Goal: Information Seeking & Learning: Check status

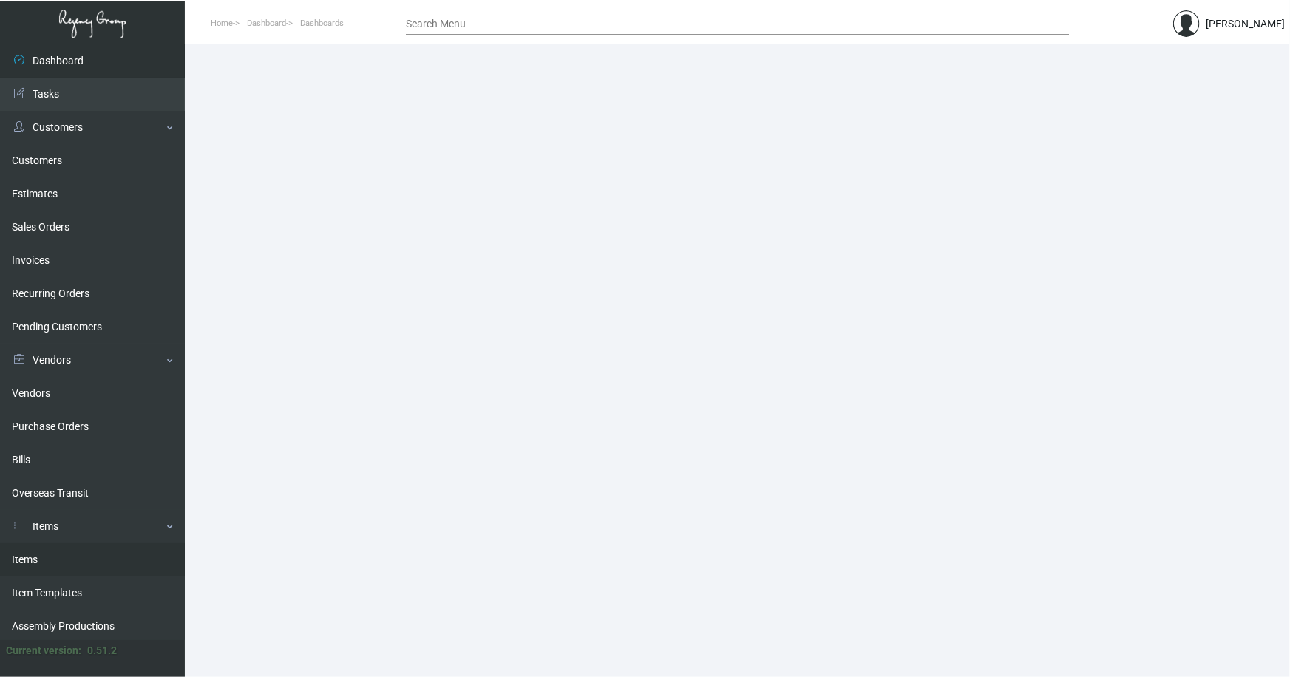
drag, startPoint x: 27, startPoint y: 554, endPoint x: 42, endPoint y: 537, distance: 22.5
click at [27, 554] on link "Items" at bounding box center [92, 559] width 185 height 33
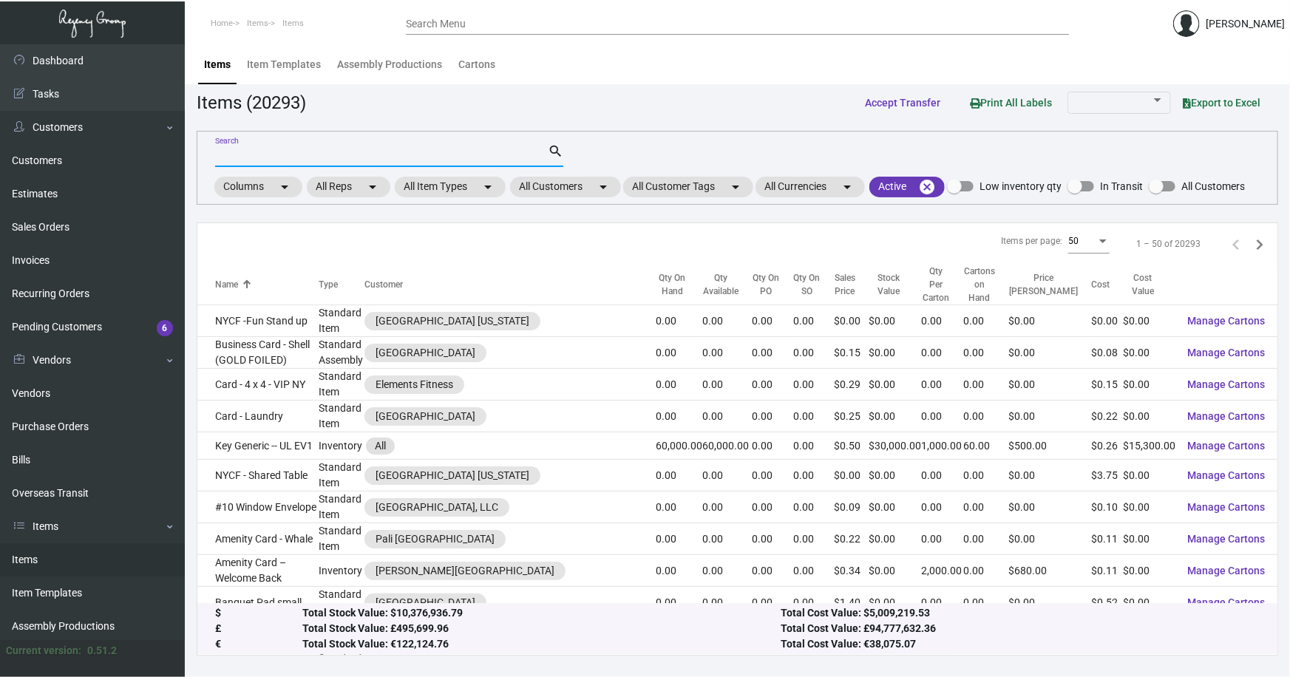
click at [271, 152] on input "Search" at bounding box center [381, 156] width 333 height 12
type input "motto bag"
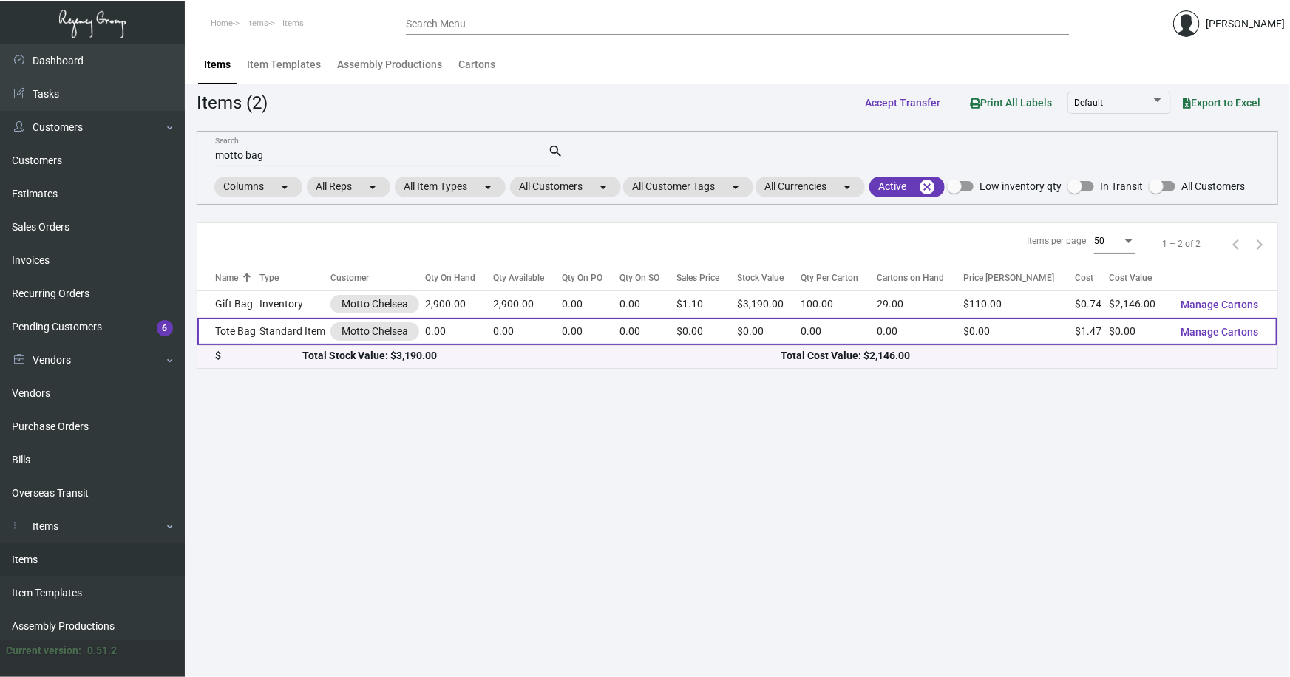
click at [271, 333] on td "Standard Item" at bounding box center [295, 331] width 70 height 27
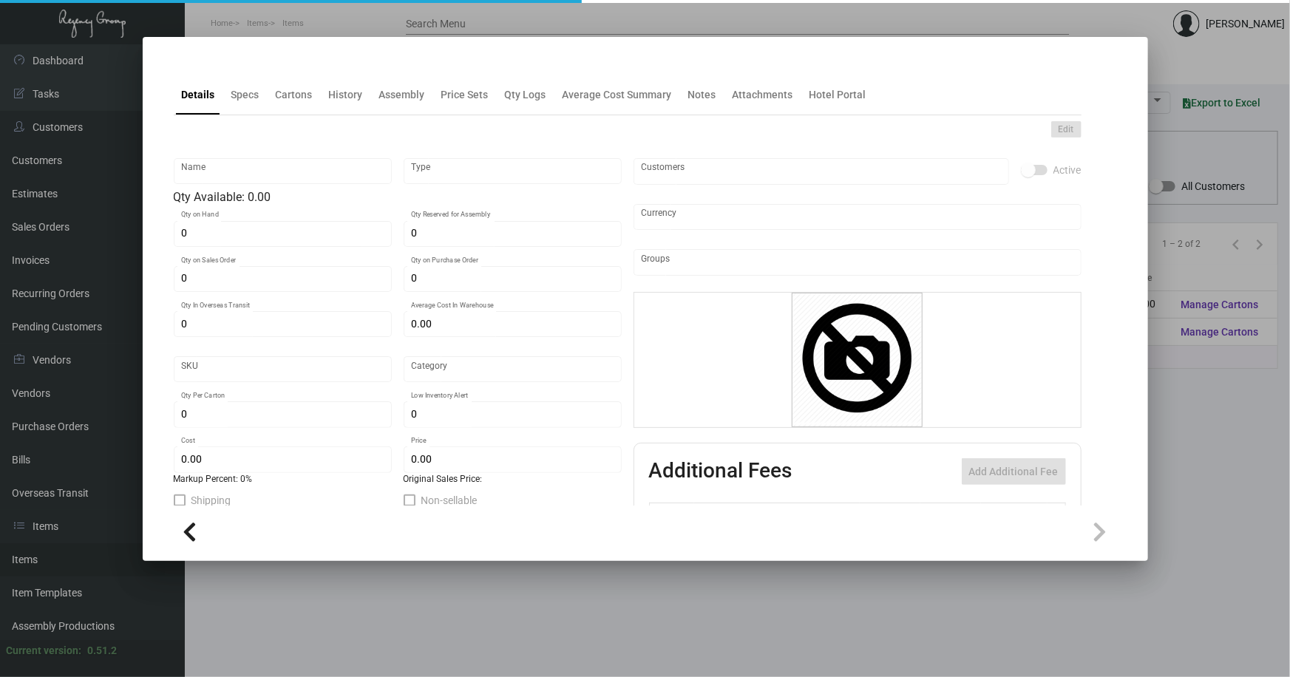
type input "Tote Bag"
type input "Standard Item"
type input "$ 0.00"
type input "Standard"
type input "$ 1.47"
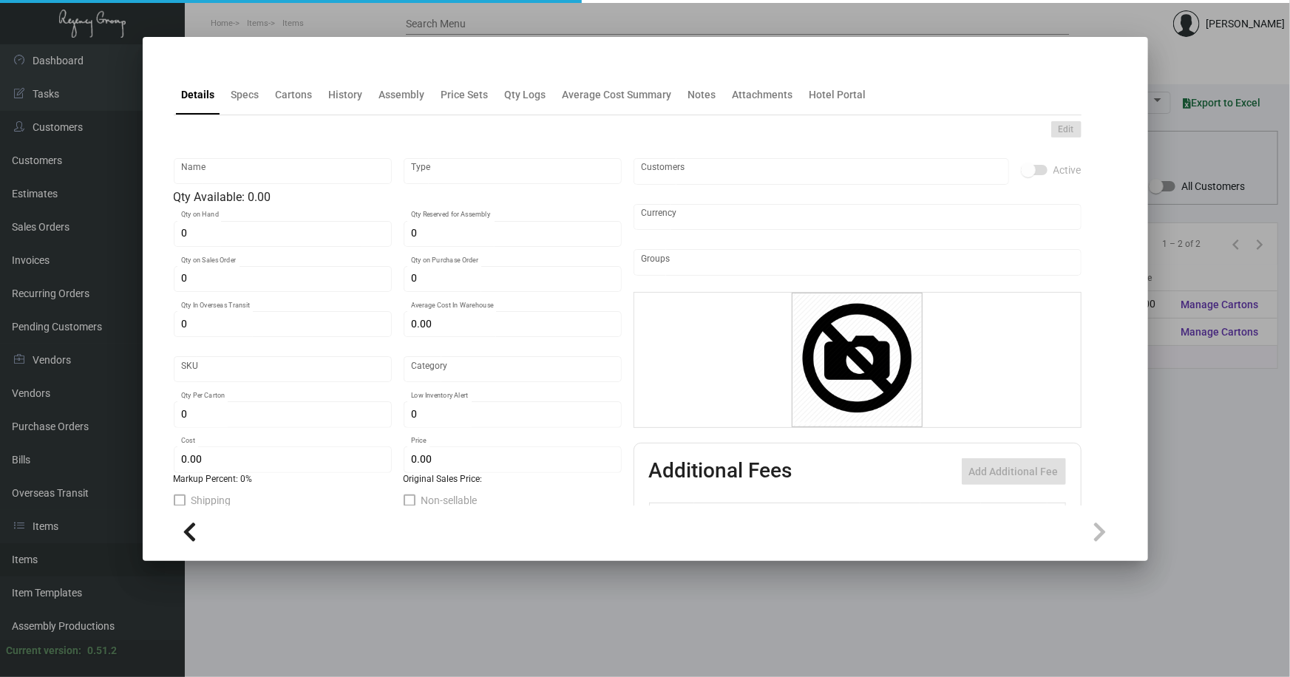
type input "$ 0.00"
checkbox input "true"
type input "United States Dollar $"
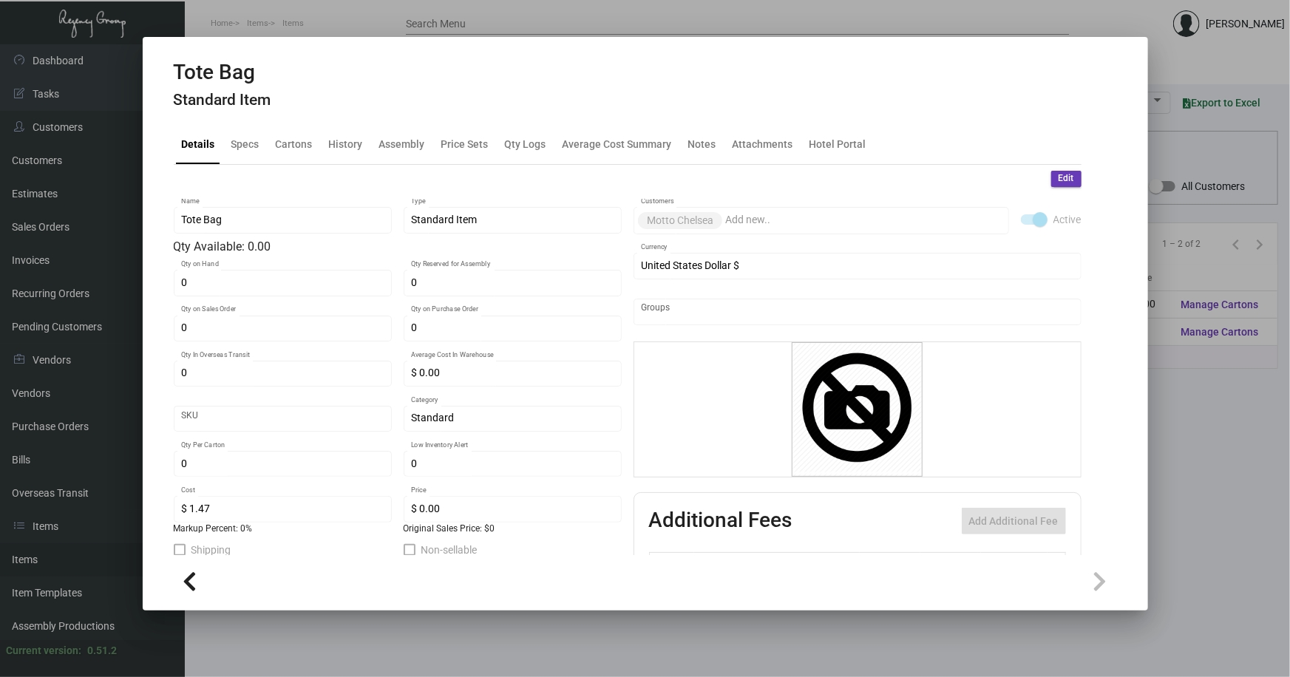
click at [434, 614] on div at bounding box center [645, 338] width 1290 height 677
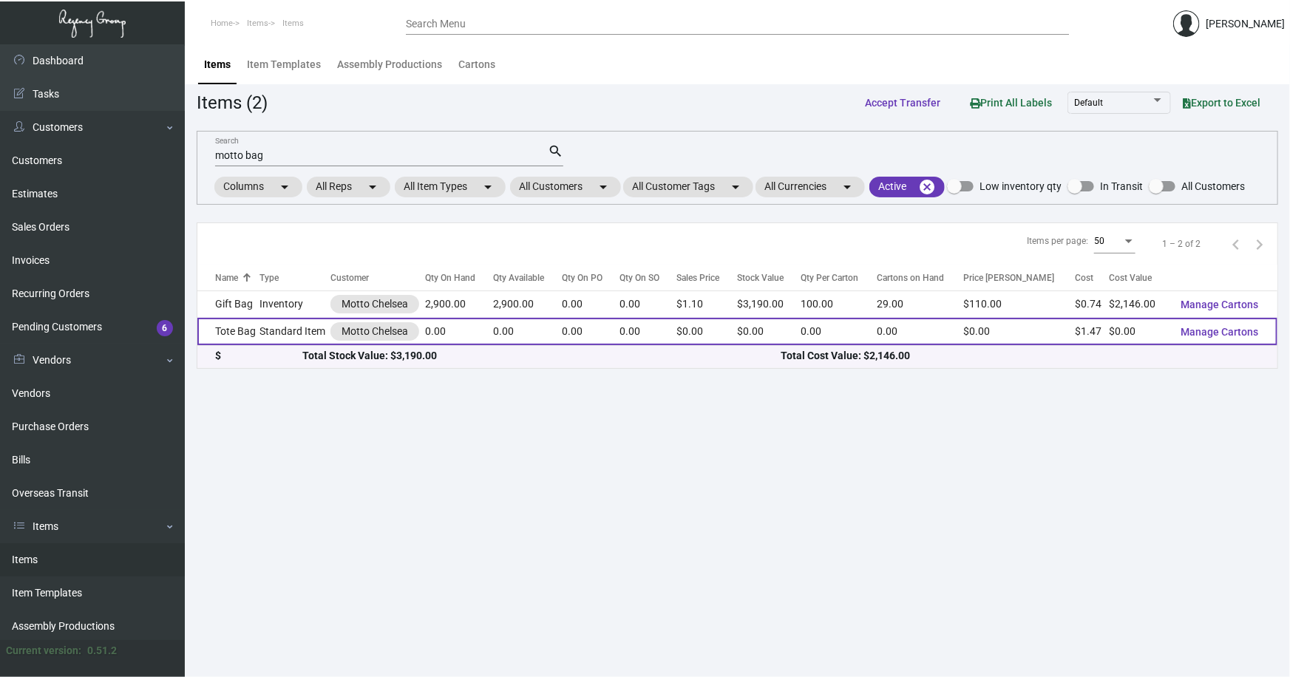
click at [245, 333] on td "Tote Bag" at bounding box center [228, 331] width 63 height 27
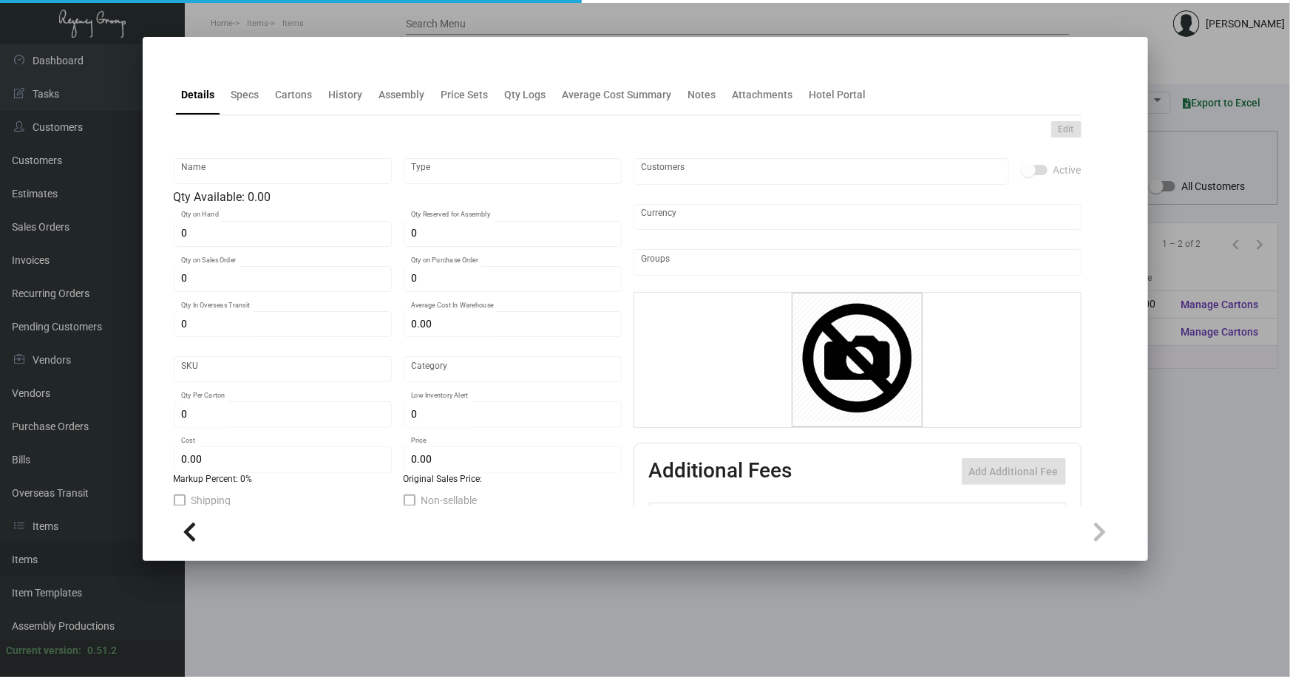
type input "Tote Bag"
type input "Standard Item"
type input "$ 0.00"
type input "Standard"
type input "$ 1.47"
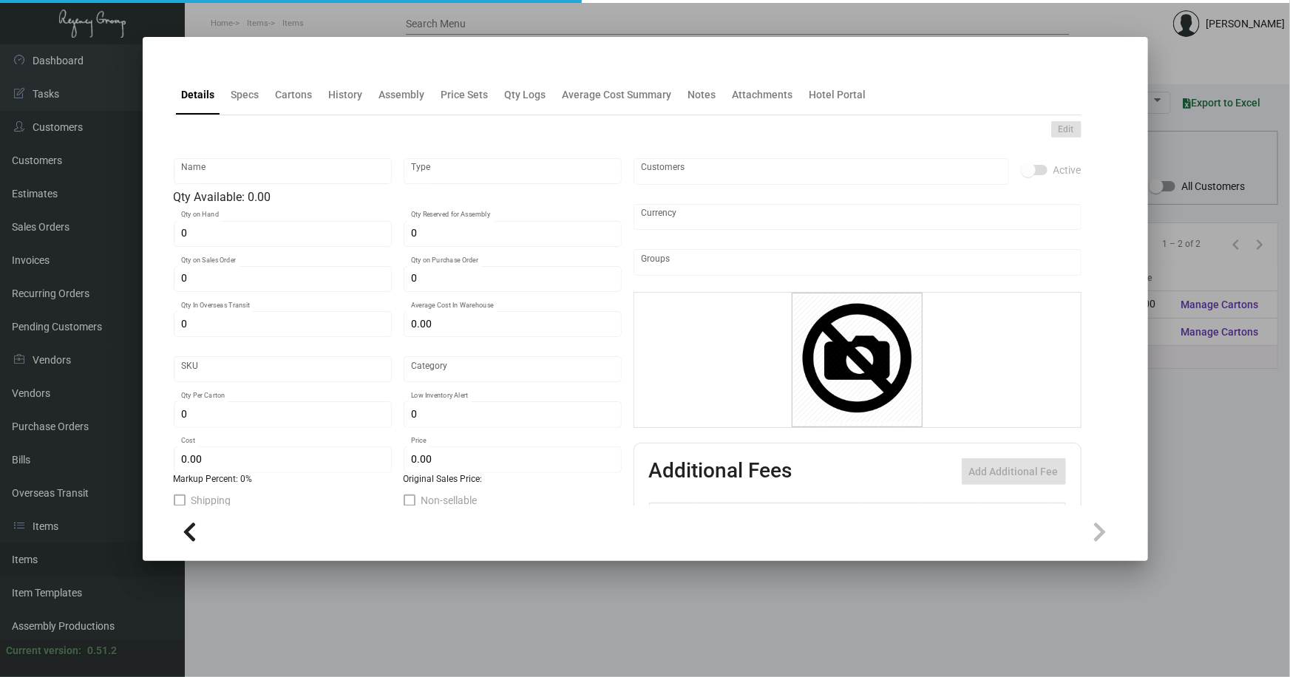
type input "$ 0.00"
checkbox input "true"
type input "United States Dollar $"
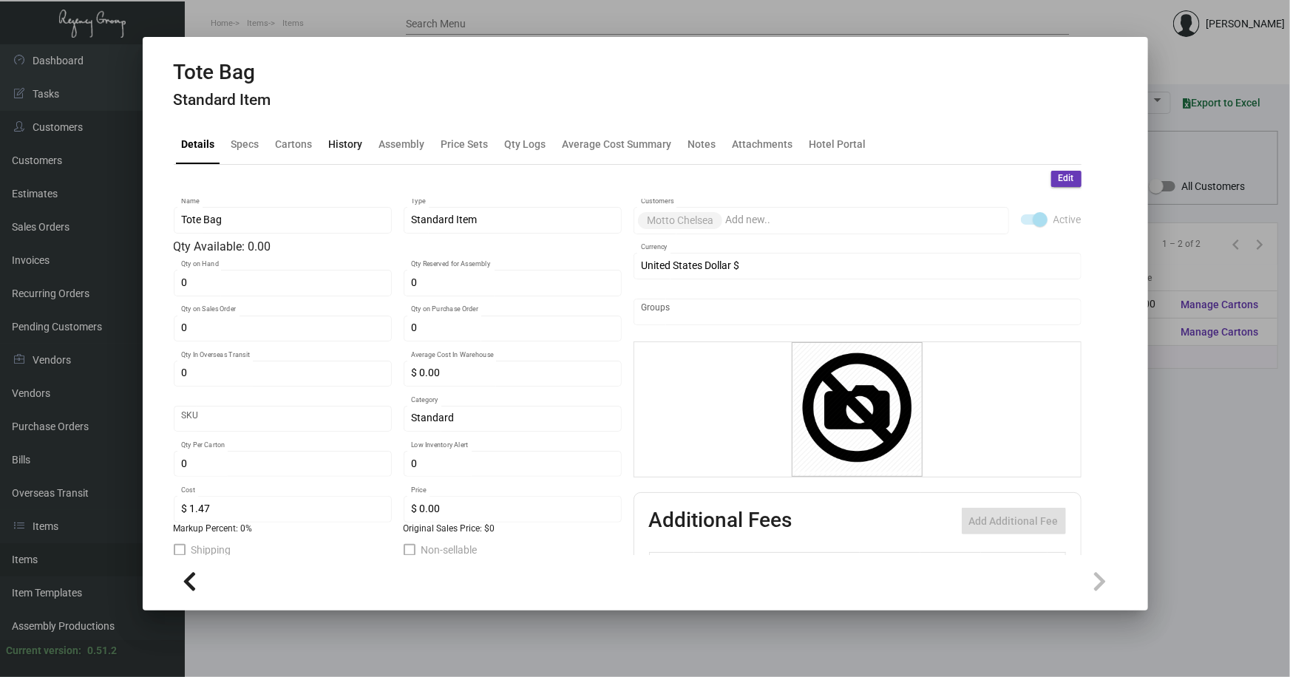
click at [336, 146] on div "History" at bounding box center [346, 144] width 34 height 16
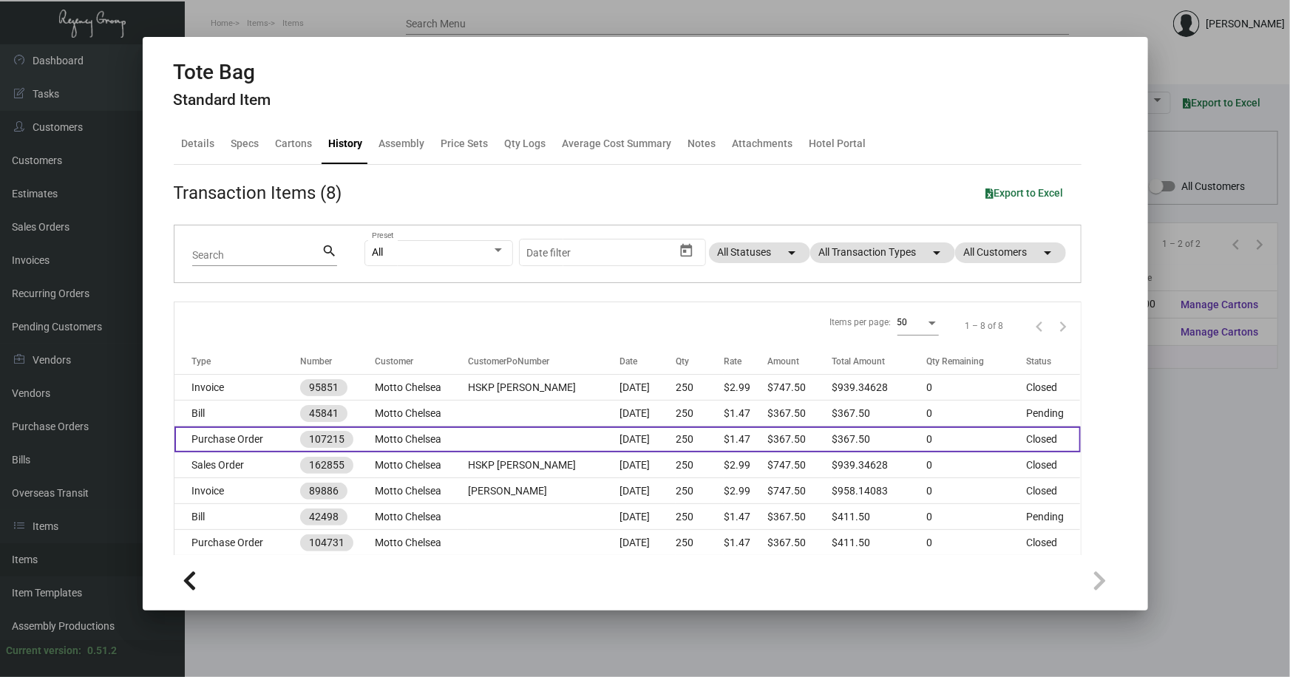
click at [458, 444] on td "Motto Chelsea" at bounding box center [422, 440] width 94 height 26
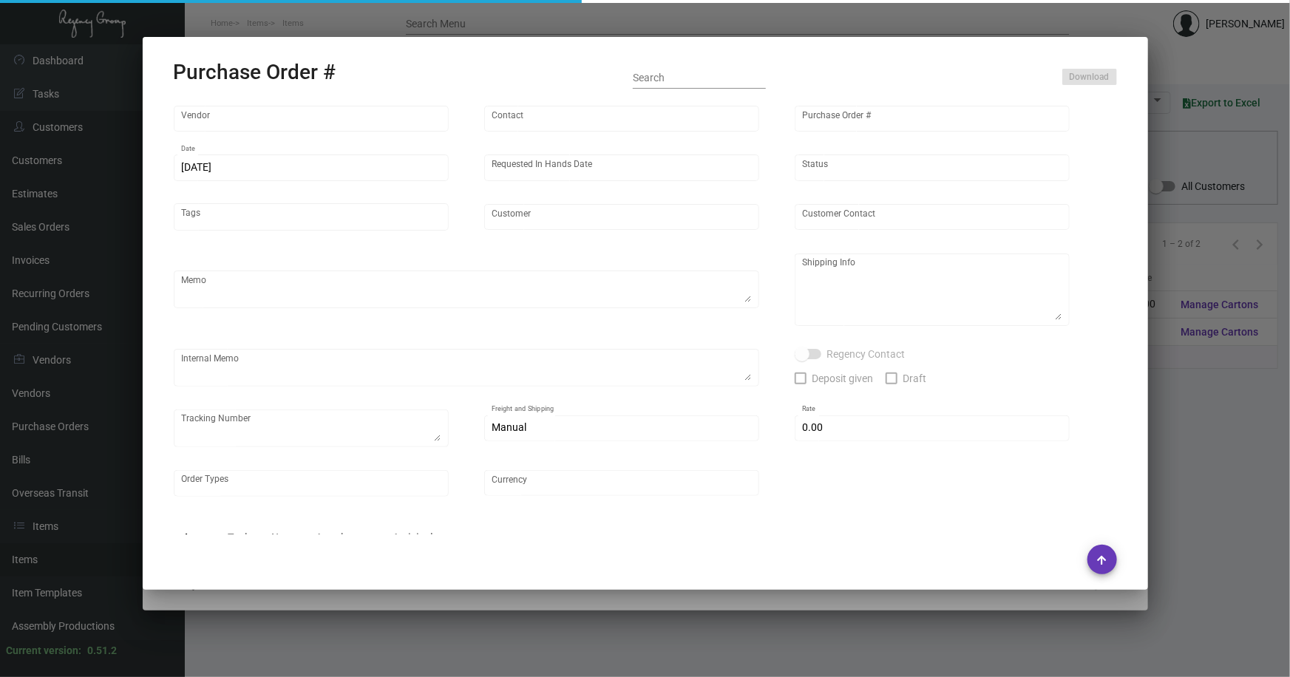
type input "Bag Makers Inc"
type input "Customer Service"
type input "107215"
type input "[DATE]"
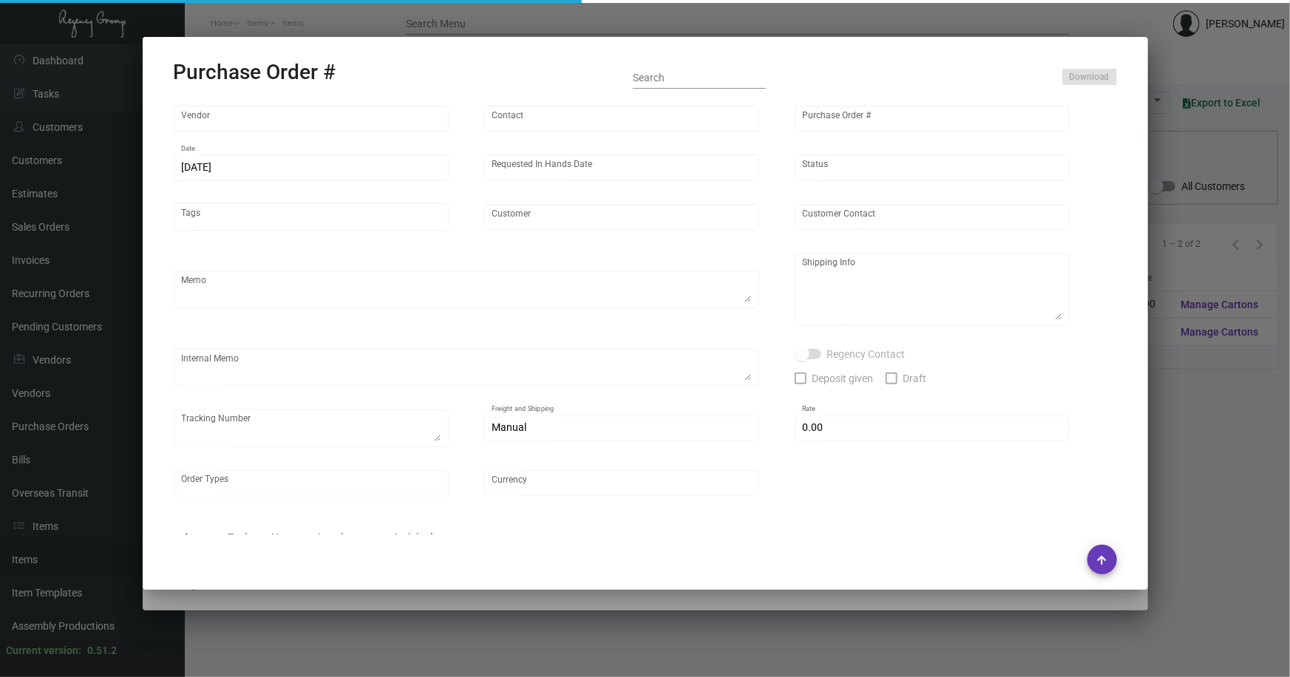
type input "Motto Chelsea"
type input "[PERSON_NAME]"
type textarea "Repeat Previous PO 104731.BLIND Ship via UPS Ground Acct# 1AY276."
type textarea "[PERSON_NAME] Motto Chelsea [STREET_ADDRESS]"
type textarea "TSW CC [DATE] 1246"
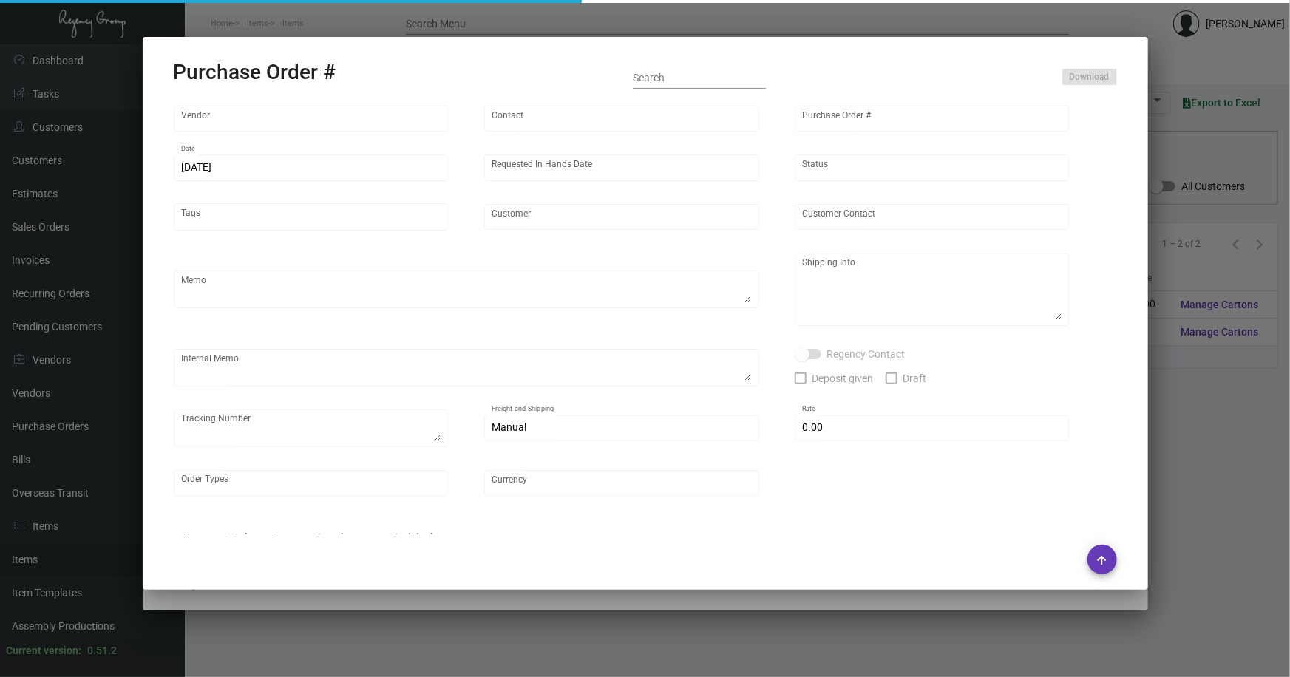
checkbox input "true"
type input "$ 0.00"
type input "United States Dollar $"
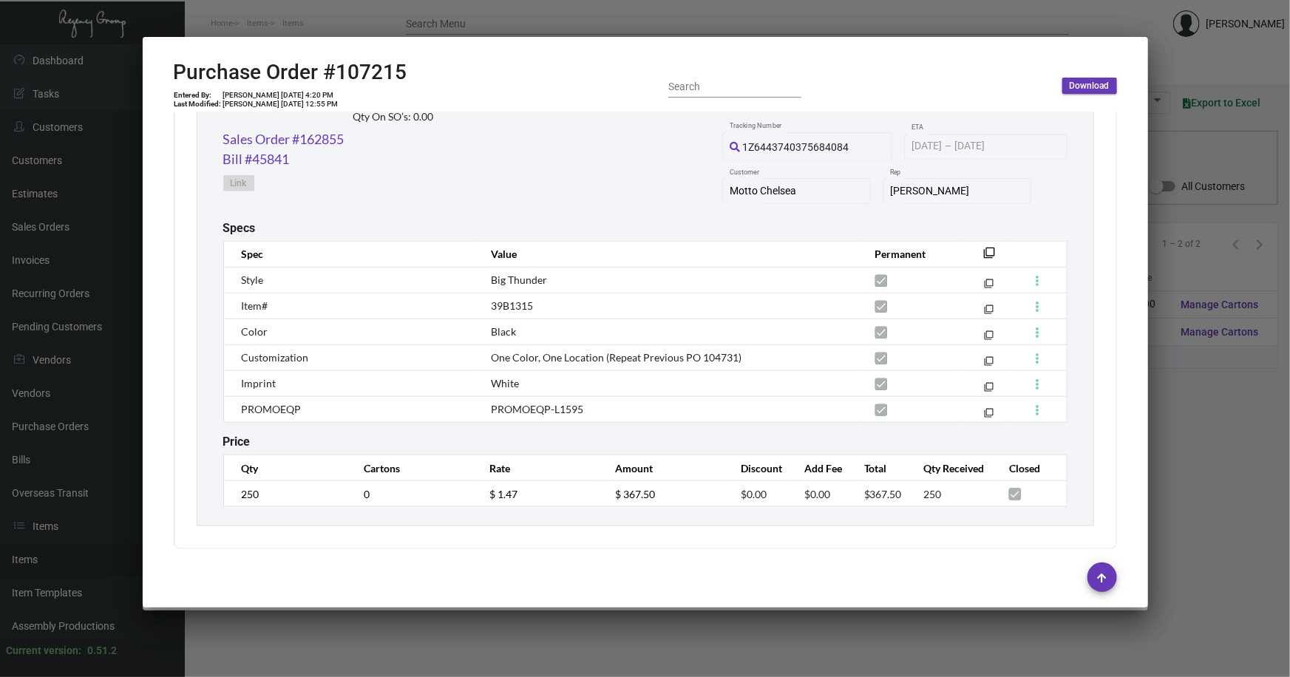
scroll to position [775, 0]
click at [1183, 447] on div at bounding box center [645, 338] width 1290 height 677
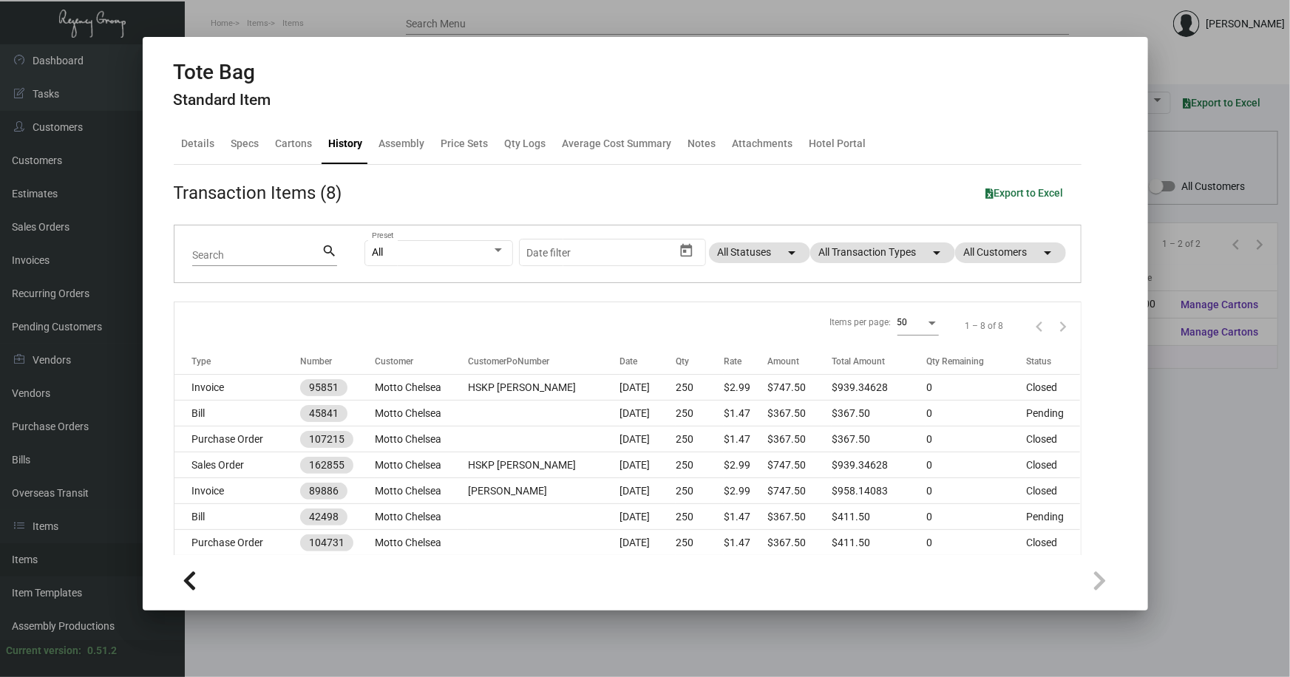
drag, startPoint x: 426, startPoint y: 615, endPoint x: 251, endPoint y: 636, distance: 175.7
click at [426, 615] on div at bounding box center [645, 338] width 1290 height 677
